Goal: Task Accomplishment & Management: Use online tool/utility

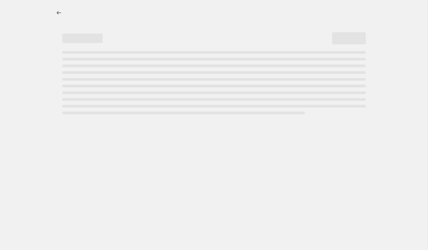
select select "percentage"
select select "remove"
